Goal: Task Accomplishment & Management: Manage account settings

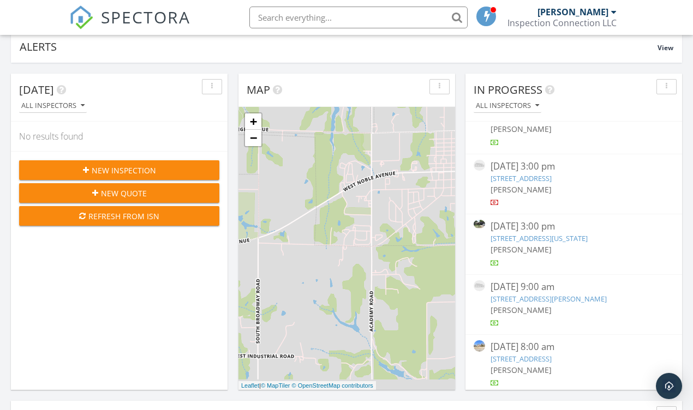
scroll to position [98, 0]
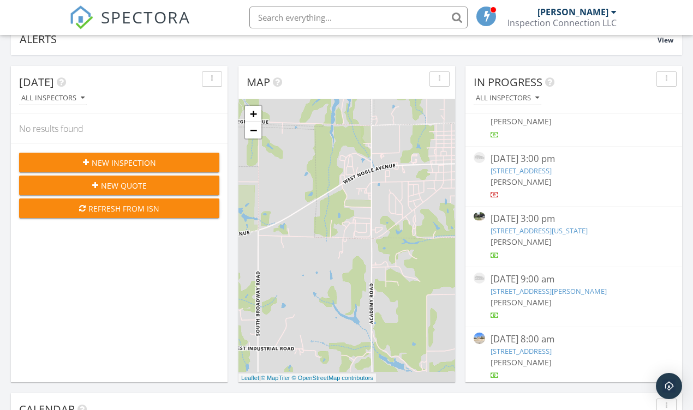
click at [568, 297] on div "[PERSON_NAME]" at bounding box center [573, 302] width 167 height 11
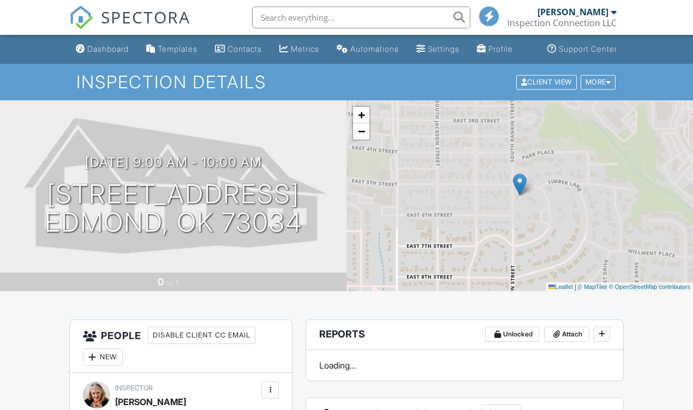
click at [600, 89] on div "More" at bounding box center [597, 82] width 35 height 15
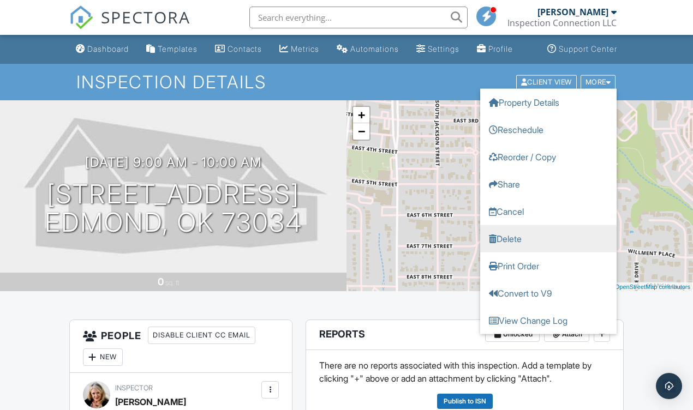
click at [527, 242] on link "Delete" at bounding box center [548, 238] width 136 height 27
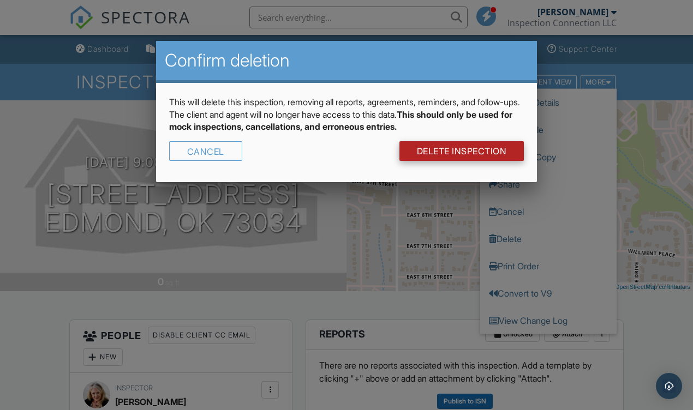
click at [473, 152] on link "DELETE Inspection" at bounding box center [461, 151] width 125 height 20
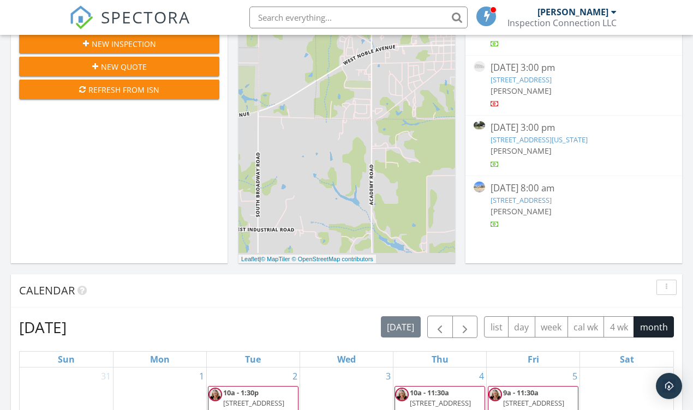
scroll to position [224, 0]
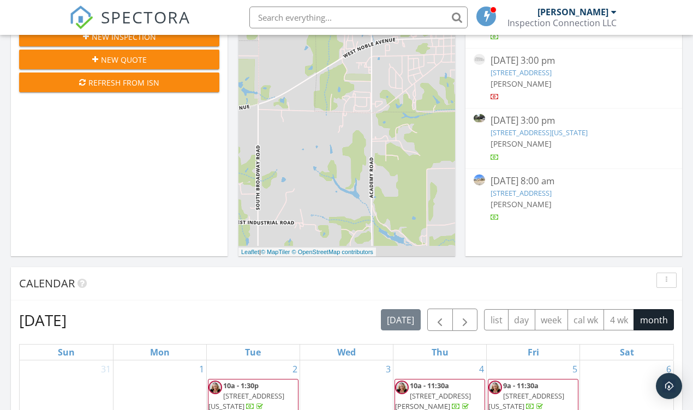
click at [510, 175] on div "[DATE] 8:00 am" at bounding box center [573, 182] width 167 height 14
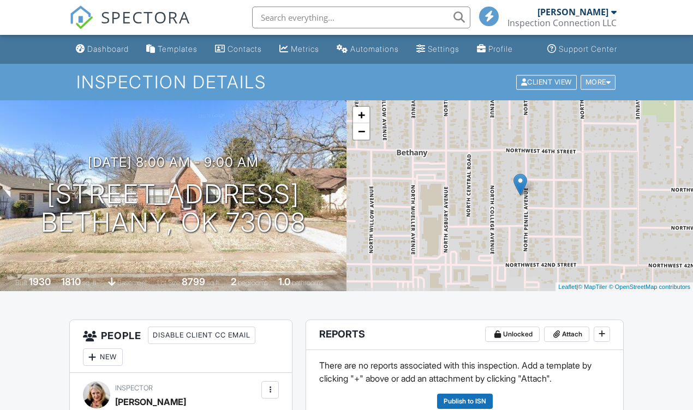
drag, startPoint x: 0, startPoint y: 0, endPoint x: 593, endPoint y: 92, distance: 600.6
click at [593, 89] on div "More" at bounding box center [597, 82] width 35 height 15
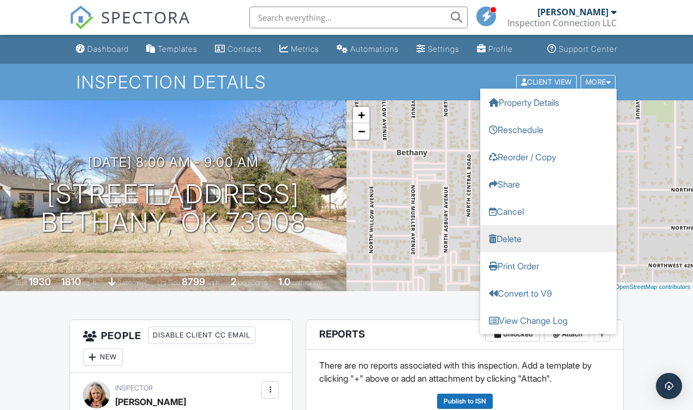
click at [530, 250] on link "Delete" at bounding box center [548, 238] width 136 height 27
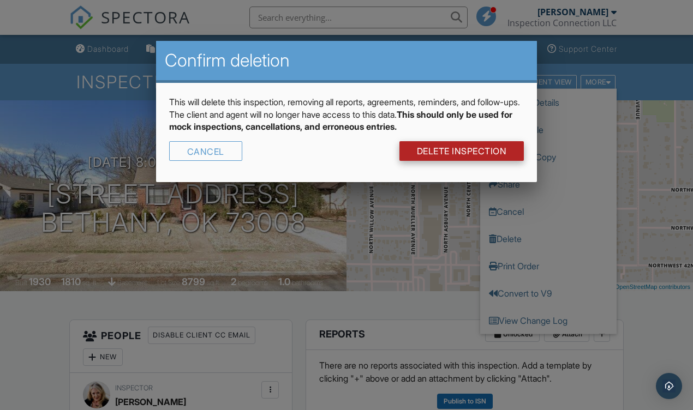
click at [464, 153] on link "DELETE Inspection" at bounding box center [461, 151] width 125 height 20
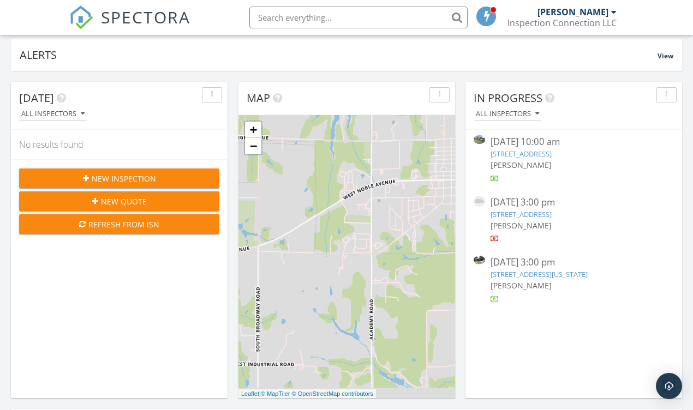
scroll to position [80, 0]
